Goal: Check status: Check status

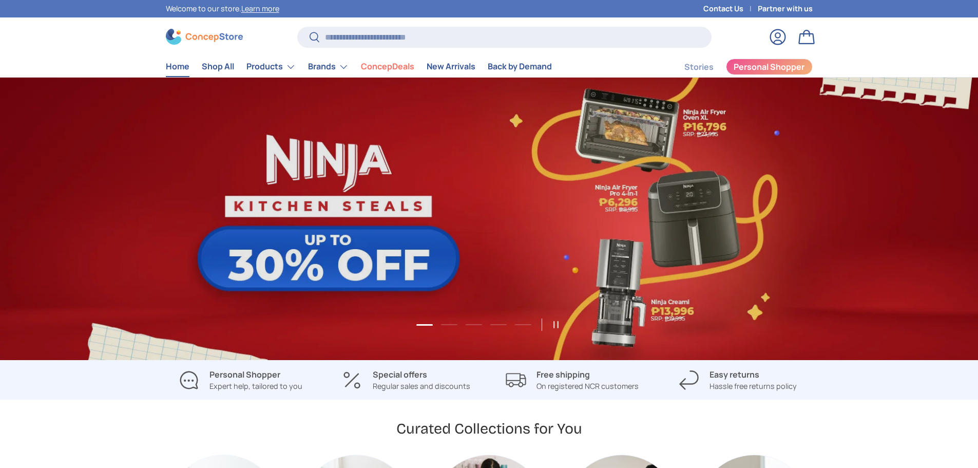
click at [773, 37] on link "Log in" at bounding box center [778, 37] width 23 height 23
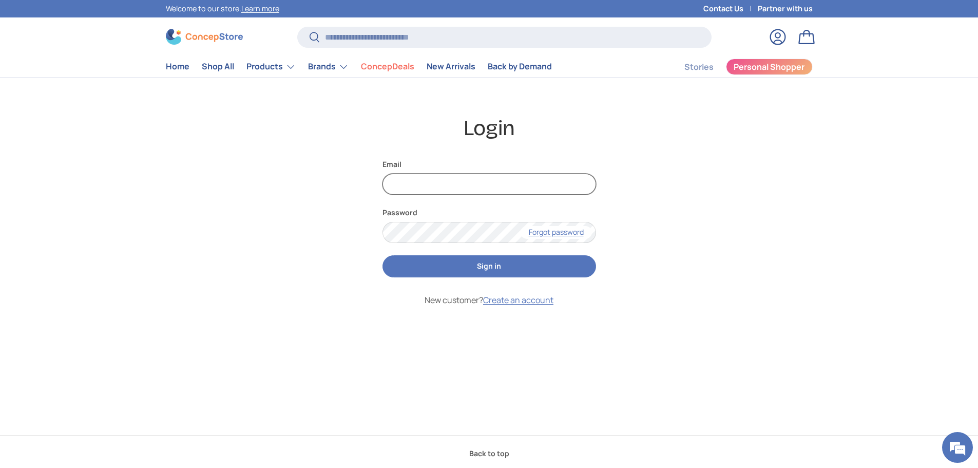
type input "**********"
click at [473, 270] on button "Sign in" at bounding box center [490, 266] width 214 height 22
click at [439, 276] on button "Sign in" at bounding box center [490, 266] width 214 height 22
click at [452, 268] on button "Sign in" at bounding box center [490, 266] width 214 height 22
click at [453, 268] on button "Sign in" at bounding box center [490, 266] width 214 height 22
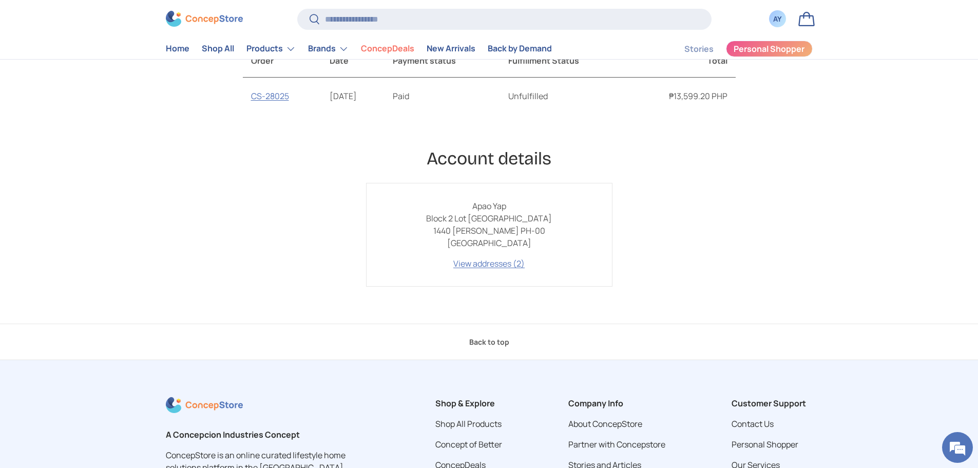
scroll to position [51, 0]
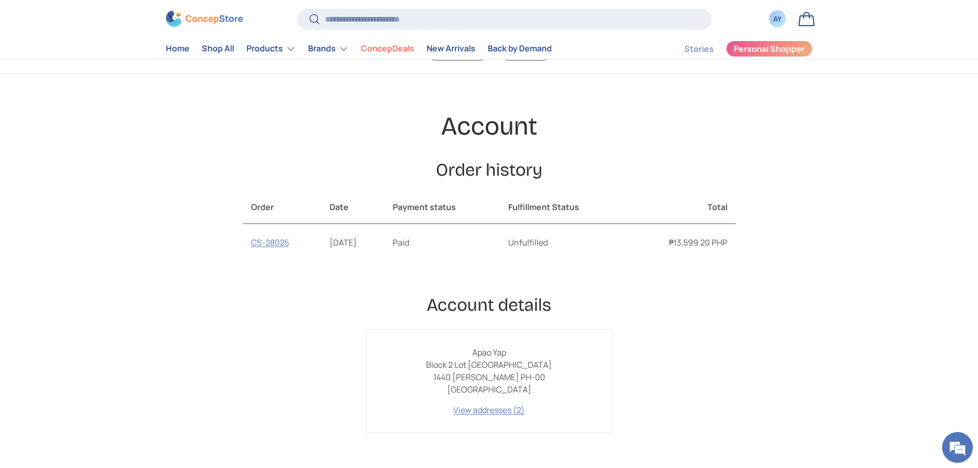
click at [563, 213] on th "Fulfillment Status" at bounding box center [563, 207] width 127 height 33
click at [566, 205] on th "Fulfillment Status" at bounding box center [563, 207] width 127 height 33
click at [281, 242] on link "CS-28025" at bounding box center [270, 242] width 38 height 11
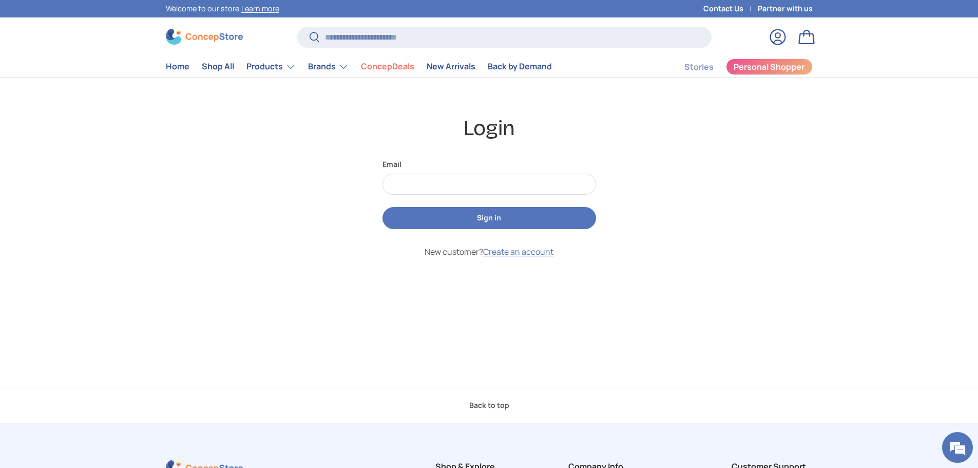
click at [783, 28] on link "Log in" at bounding box center [778, 37] width 23 height 23
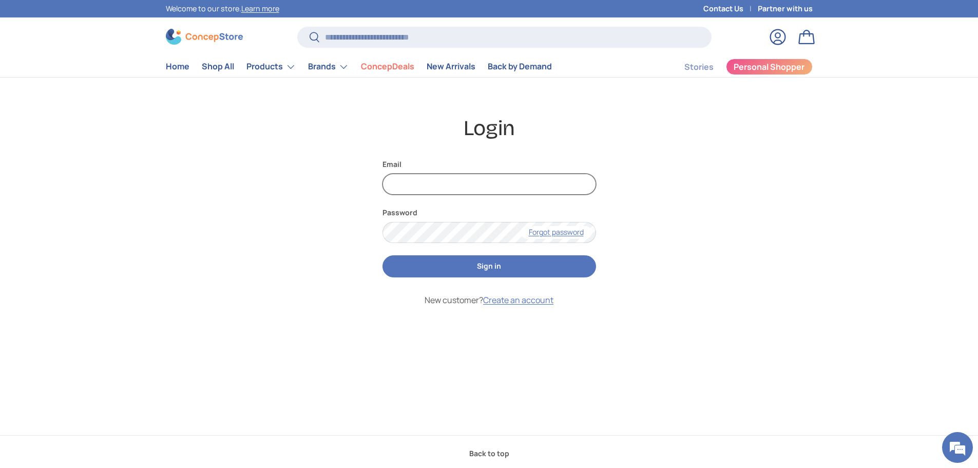
type input "**********"
click at [806, 33] on link "Bag" at bounding box center [806, 37] width 23 height 23
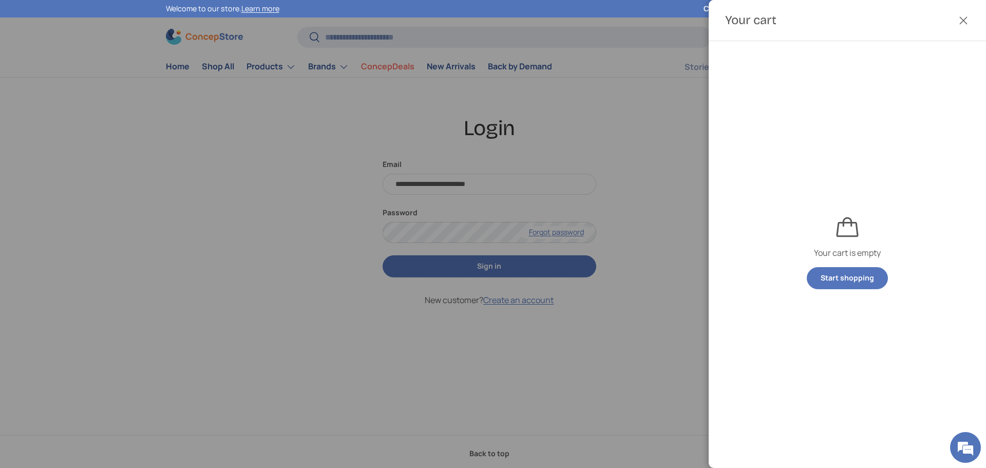
click at [962, 24] on button "Close" at bounding box center [963, 20] width 23 height 23
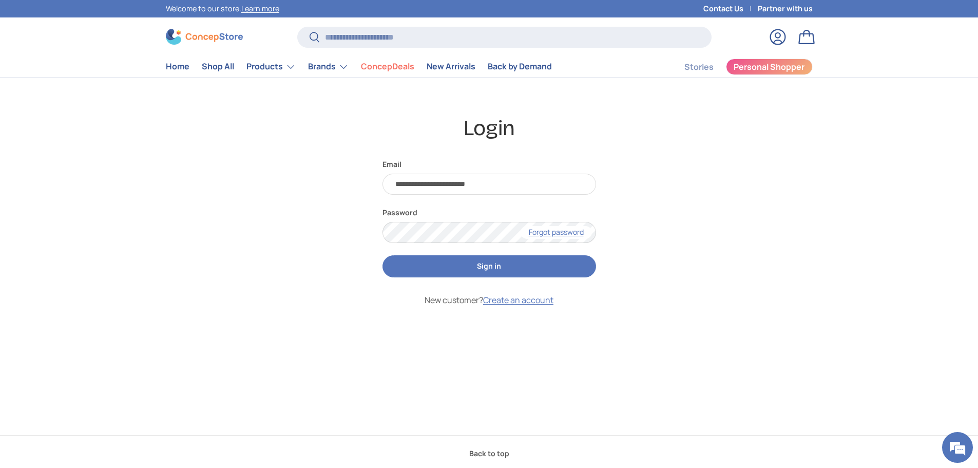
click at [477, 260] on button "Sign in" at bounding box center [490, 266] width 214 height 22
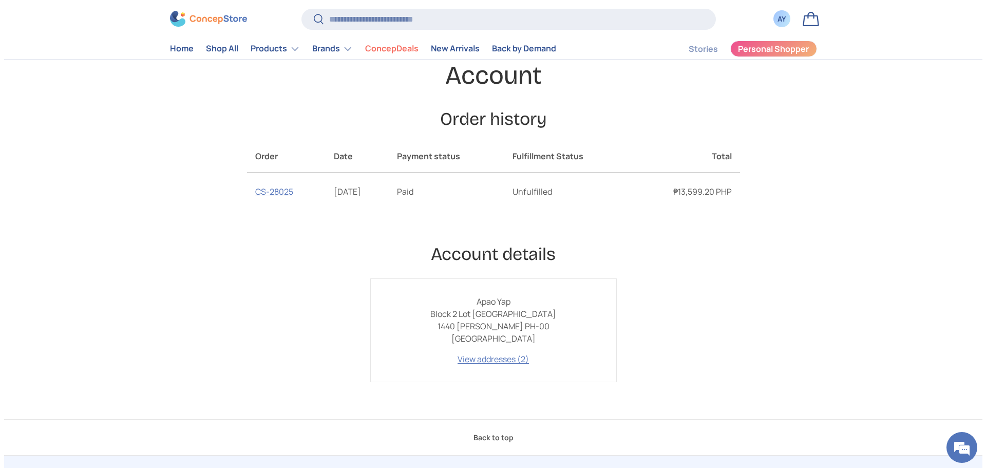
scroll to position [103, 0]
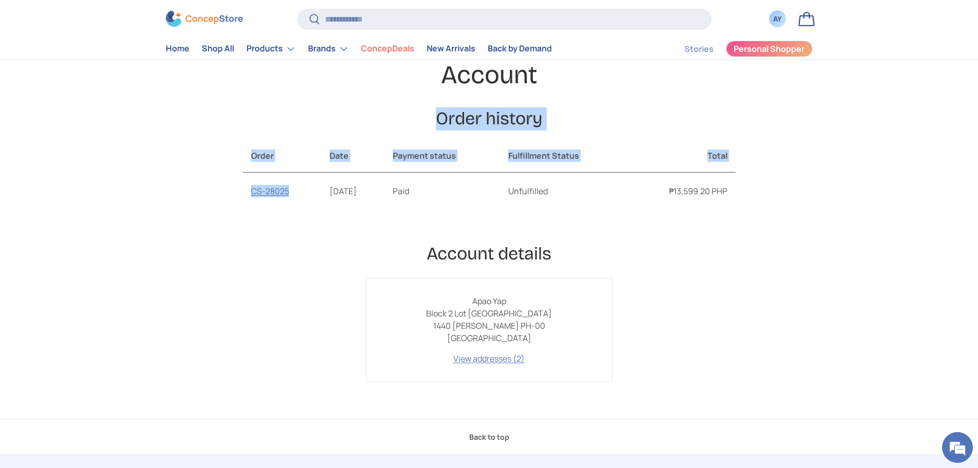
drag, startPoint x: 295, startPoint y: 196, endPoint x: 241, endPoint y: 196, distance: 53.9
click at [241, 196] on div "Account Order history Order history Order Date Payment status Fulfillment Statu…" at bounding box center [489, 220] width 713 height 322
click at [221, 192] on div "Account Order history Order history Order Date Payment status Fulfillment Statu…" at bounding box center [489, 220] width 713 height 322
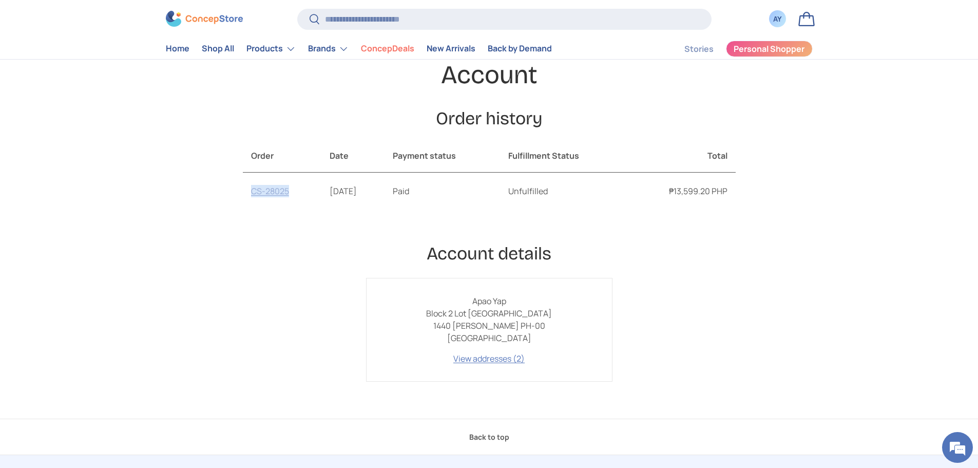
drag, startPoint x: 293, startPoint y: 194, endPoint x: 254, endPoint y: 196, distance: 39.6
click at [254, 196] on td "CS-28025" at bounding box center [282, 191] width 79 height 37
copy link "CS-28025"
click at [414, 23] on input "Search" at bounding box center [504, 19] width 414 height 21
paste input "********"
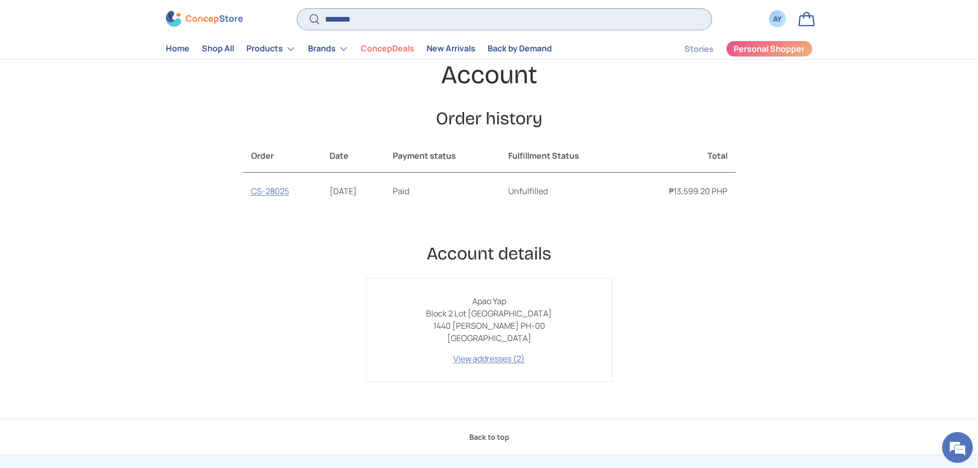
type input "********"
click at [297, 8] on button "Search" at bounding box center [308, 20] width 23 height 24
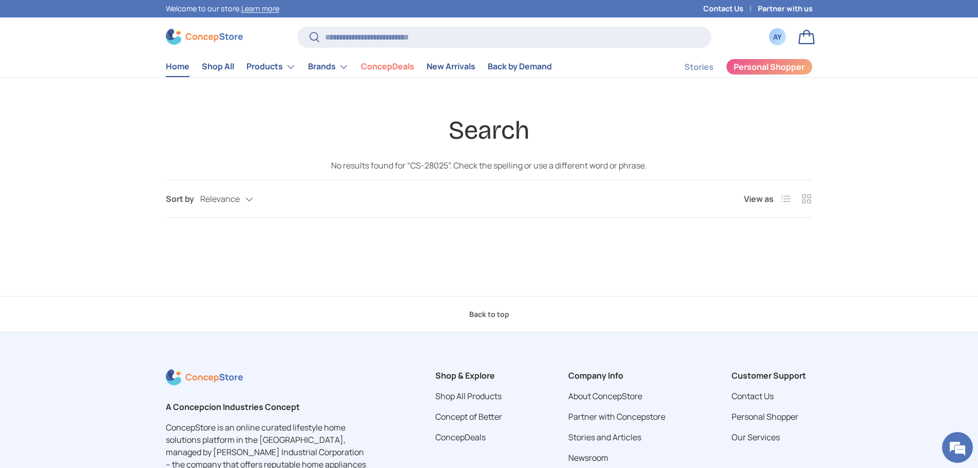
click at [188, 75] on link "Home" at bounding box center [178, 66] width 24 height 20
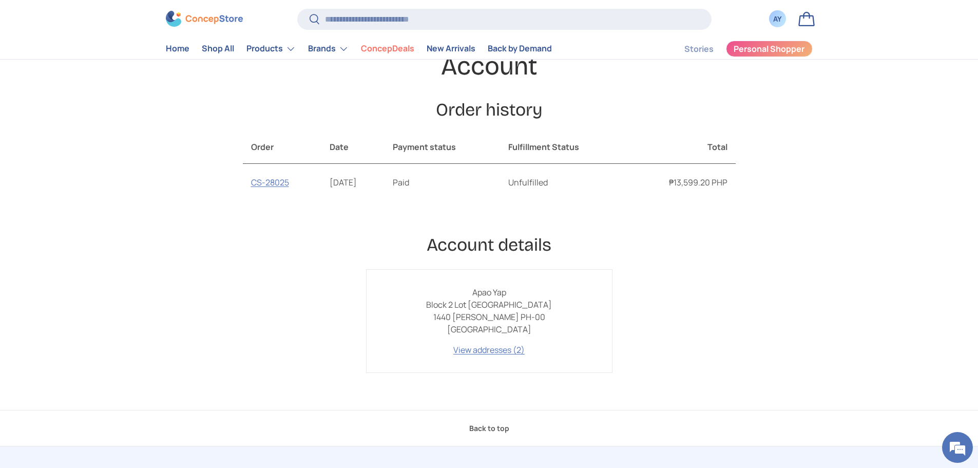
scroll to position [103, 0]
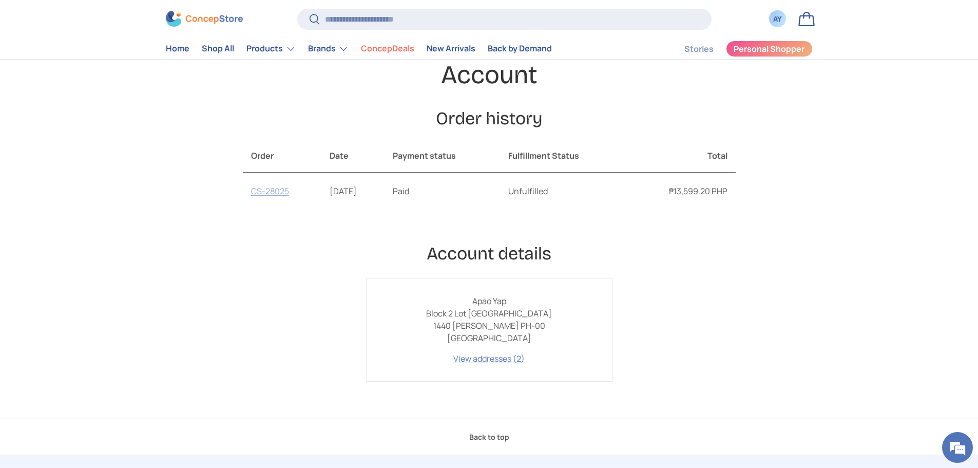
click at [277, 189] on link "CS-28025" at bounding box center [270, 190] width 38 height 11
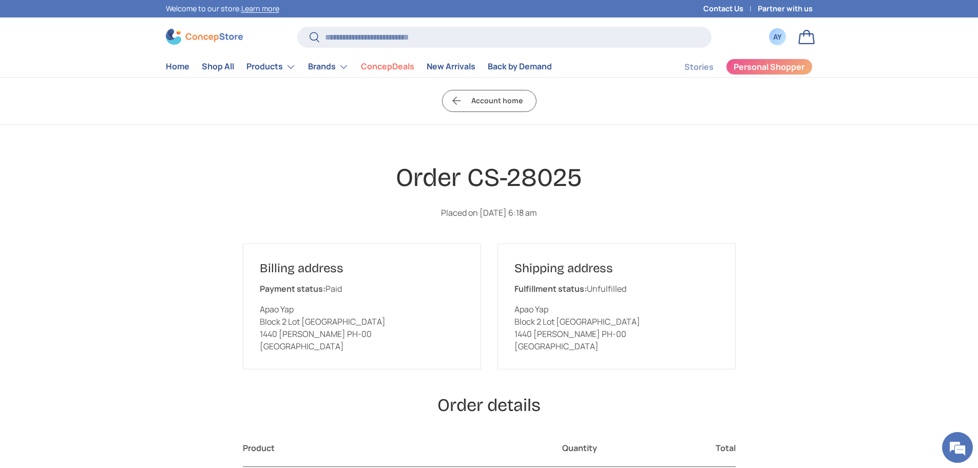
click at [804, 41] on link "Bag" at bounding box center [806, 37] width 23 height 23
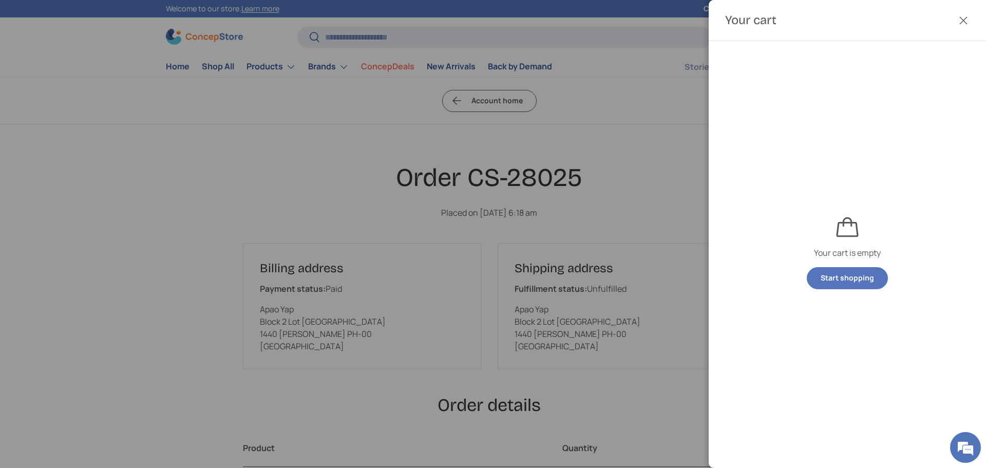
click at [627, 137] on div at bounding box center [493, 234] width 986 height 468
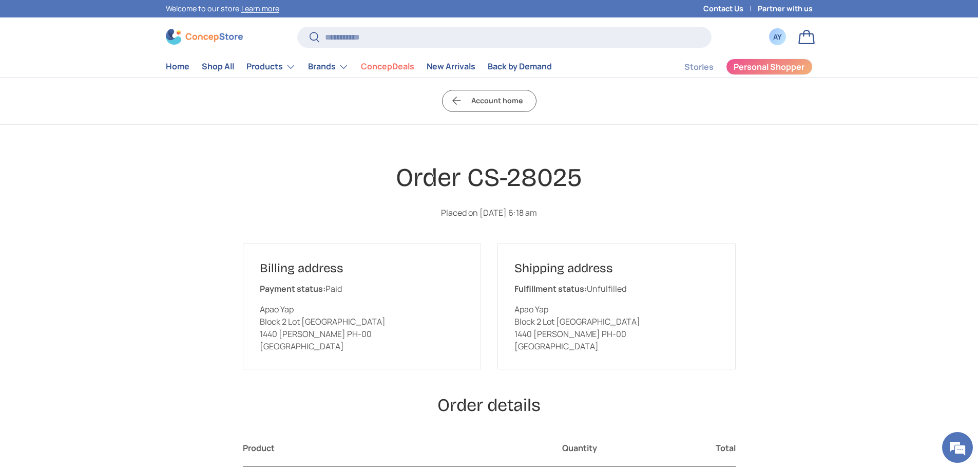
click at [777, 42] on div "AY" at bounding box center [777, 36] width 11 height 11
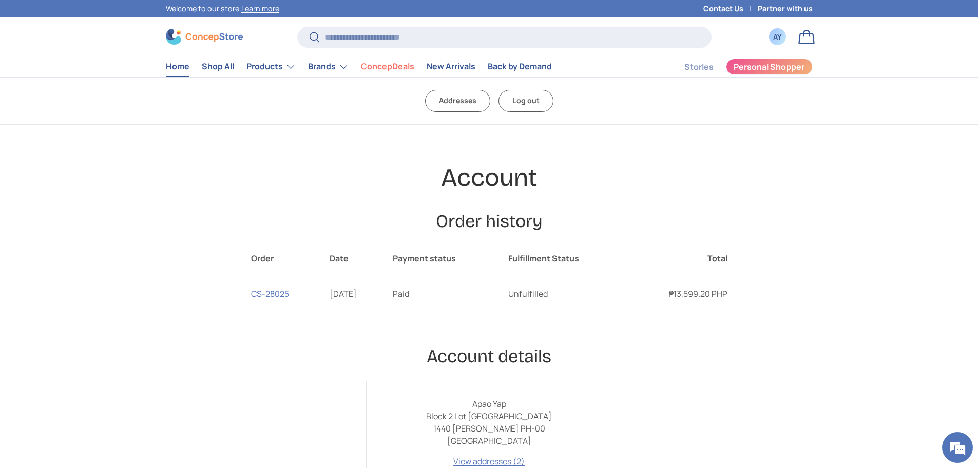
click at [178, 63] on link "Home" at bounding box center [178, 66] width 24 height 20
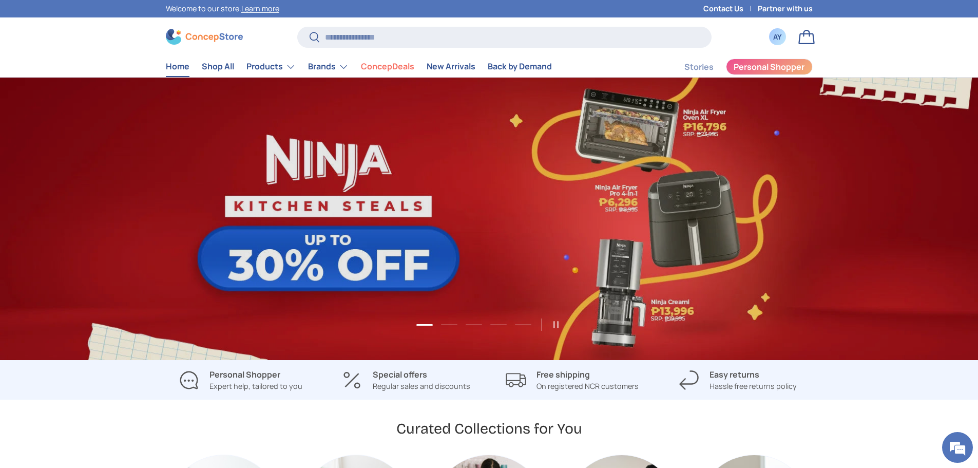
click at [780, 44] on div "AY" at bounding box center [777, 36] width 17 height 17
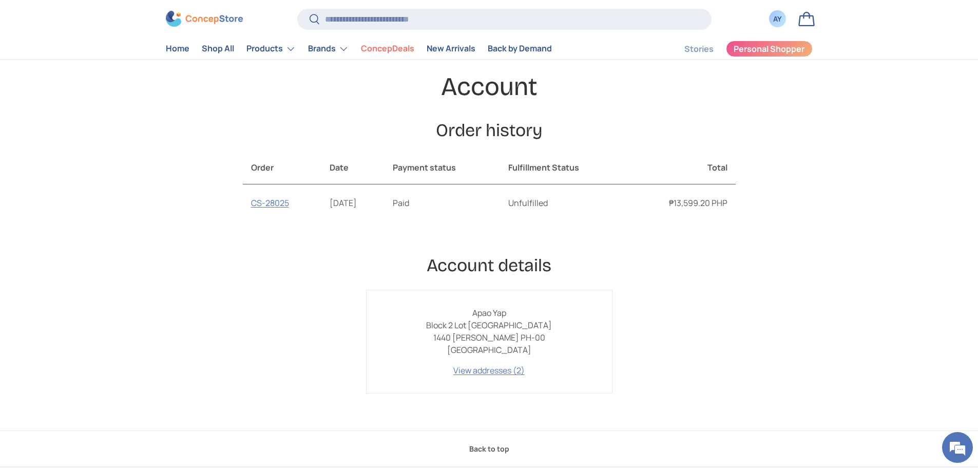
scroll to position [205, 0]
